Goal: Navigation & Orientation: Find specific page/section

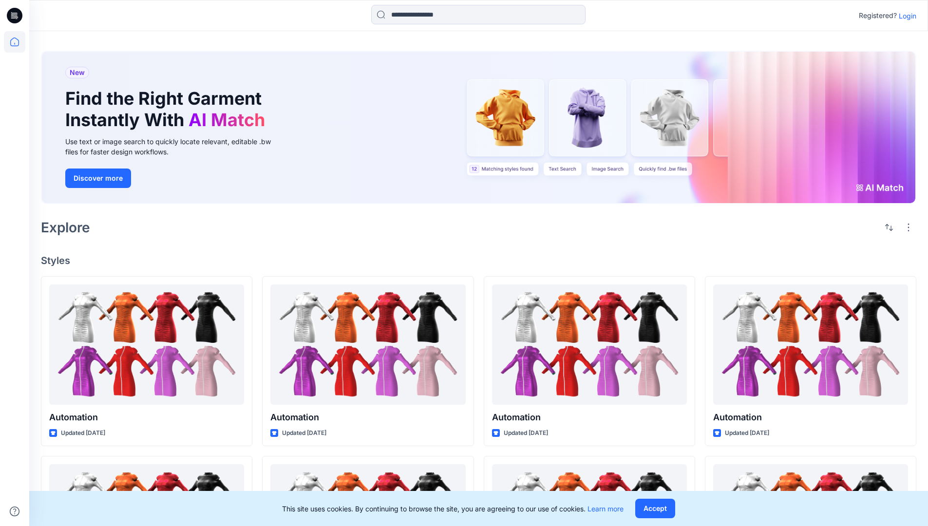
click at [905, 16] on p "Login" at bounding box center [907, 16] width 18 height 10
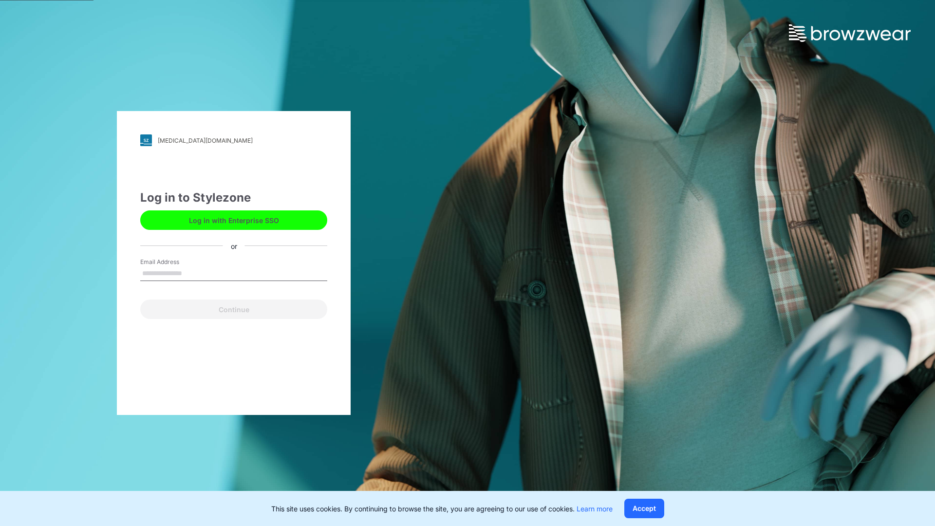
click at [192, 273] on input "Email Address" at bounding box center [233, 273] width 187 height 15
type input "**********"
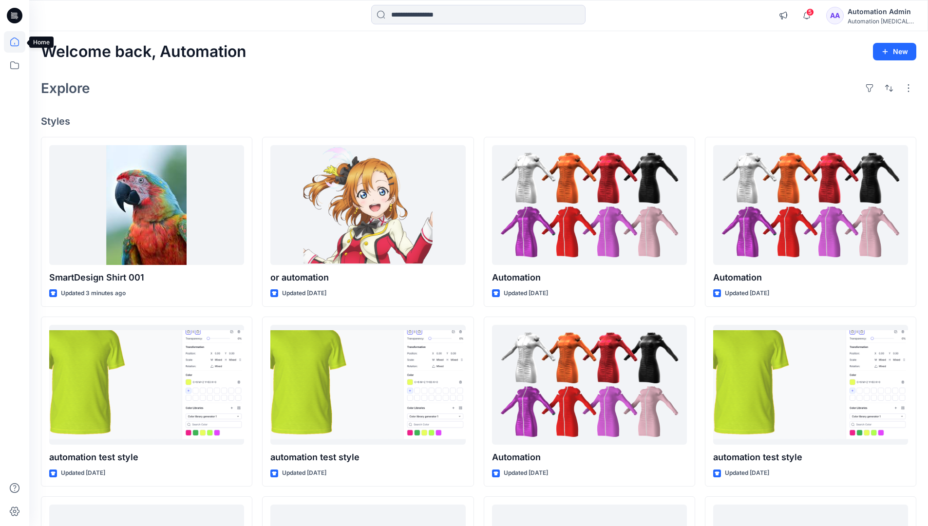
click at [19, 42] on icon at bounding box center [14, 41] width 9 height 9
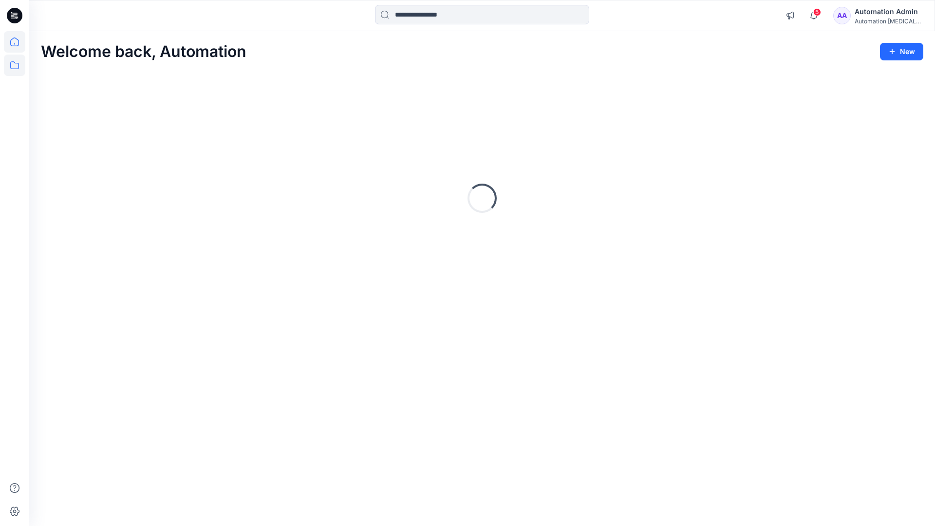
click at [13, 66] on icon at bounding box center [14, 65] width 21 height 21
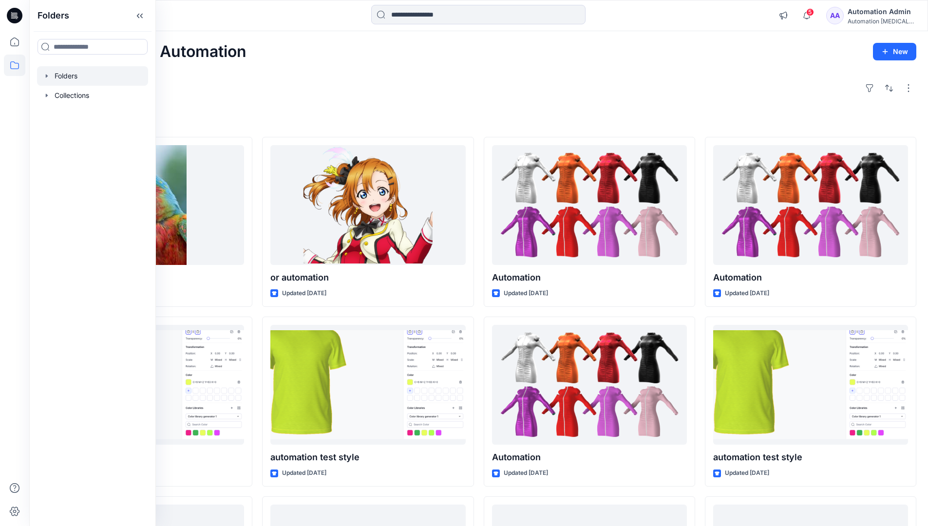
click at [69, 77] on div at bounding box center [92, 75] width 111 height 19
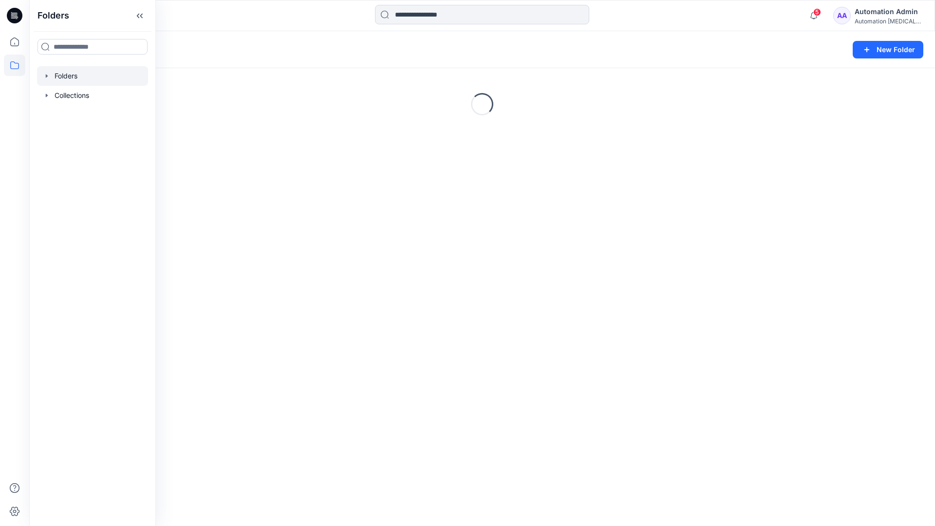
click at [383, 280] on div "Folders New Folder Loading..." at bounding box center [482, 278] width 906 height 495
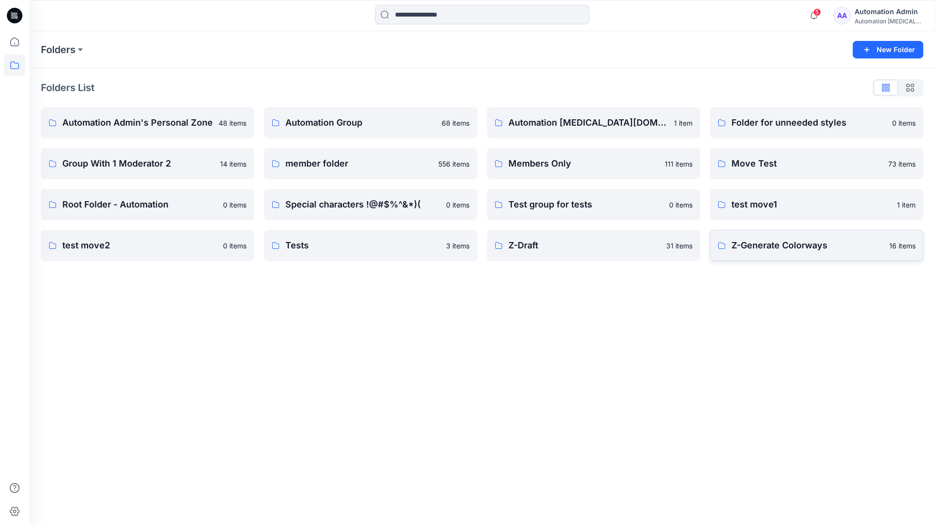
click at [771, 251] on p "Z-Generate Colorways" at bounding box center [807, 246] width 152 height 14
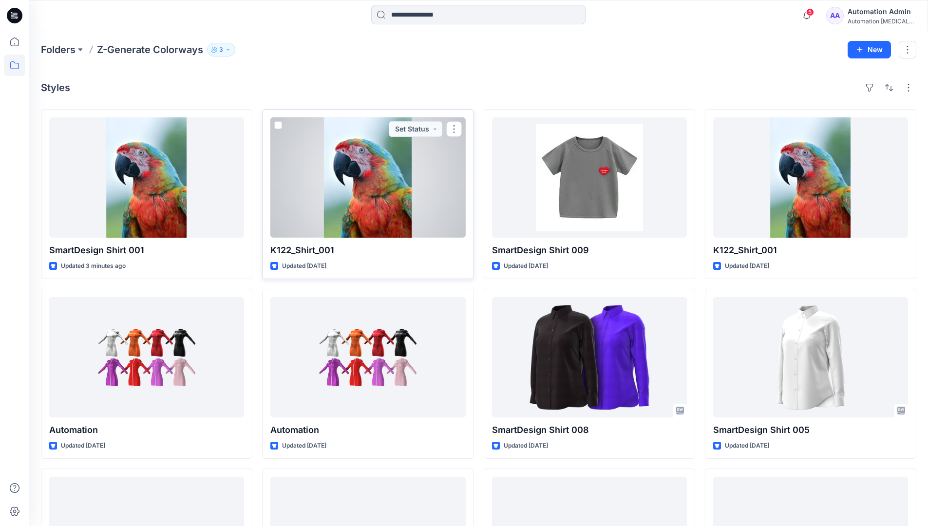
click at [278, 127] on span at bounding box center [278, 125] width 8 height 8
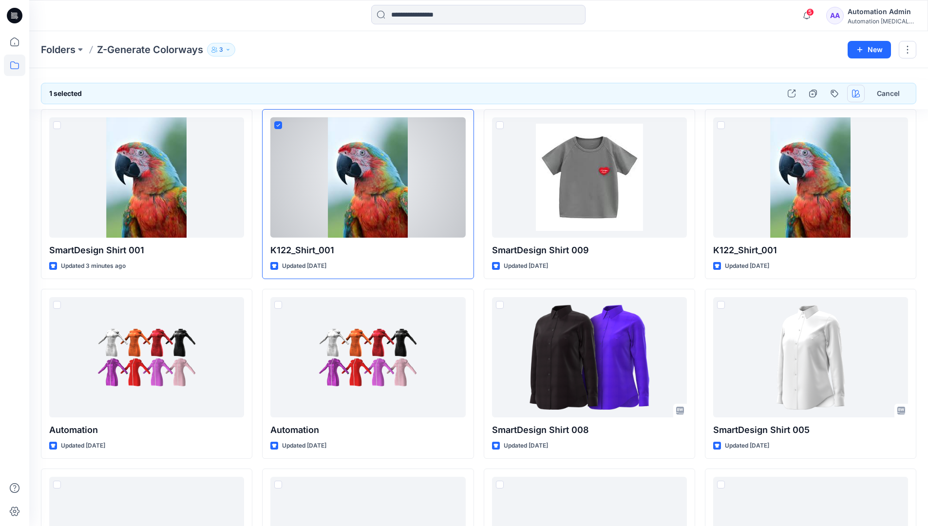
click at [853, 94] on icon "button" at bounding box center [856, 94] width 8 height 8
